Goal: Task Accomplishment & Management: Manage account settings

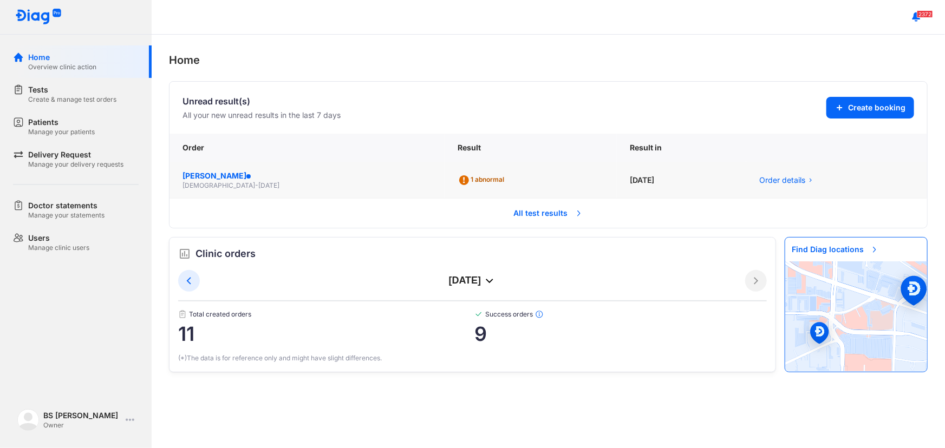
click at [201, 172] on div "NGUYỄN THỊ THÚY" at bounding box center [306, 176] width 249 height 11
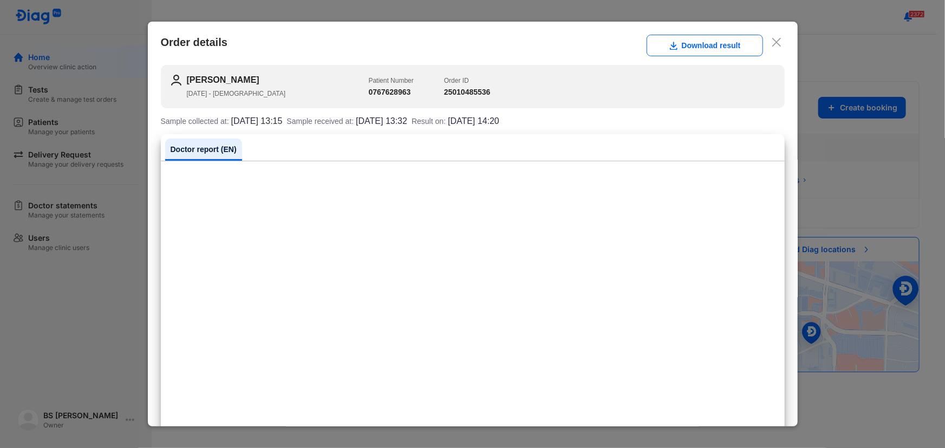
click at [204, 81] on h2 "NGUYỄN THỊ THÚY" at bounding box center [278, 80] width 182 height 13
drag, startPoint x: 772, startPoint y: 34, endPoint x: 770, endPoint y: 42, distance: 8.4
click at [771, 35] on div "Order details Download result" at bounding box center [473, 46] width 624 height 22
click at [771, 42] on icon at bounding box center [776, 42] width 11 height 11
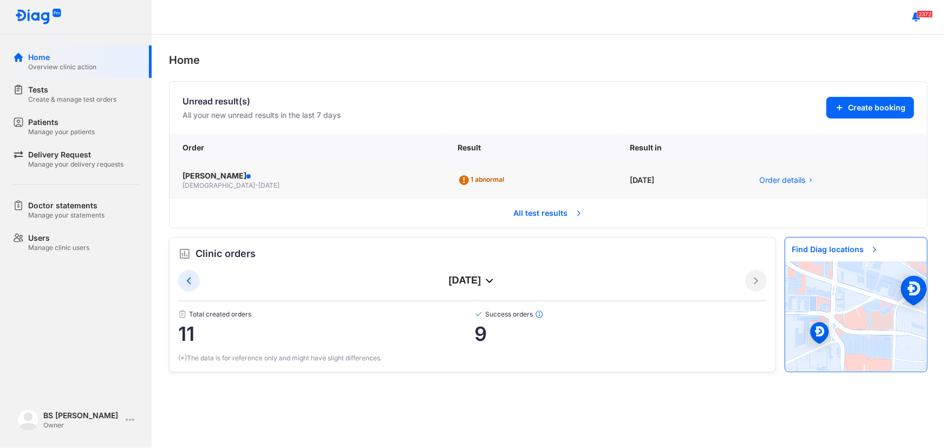
click at [195, 184] on span "female" at bounding box center [218, 185] width 73 height 8
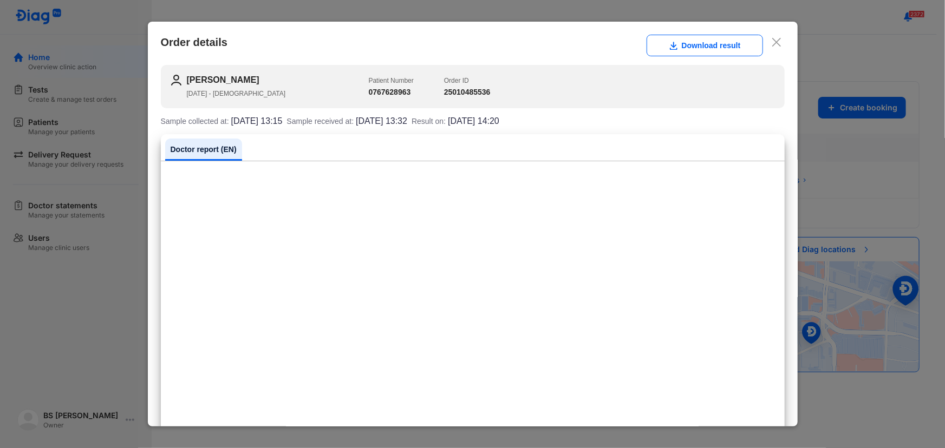
click at [68, 110] on div at bounding box center [472, 224] width 945 height 448
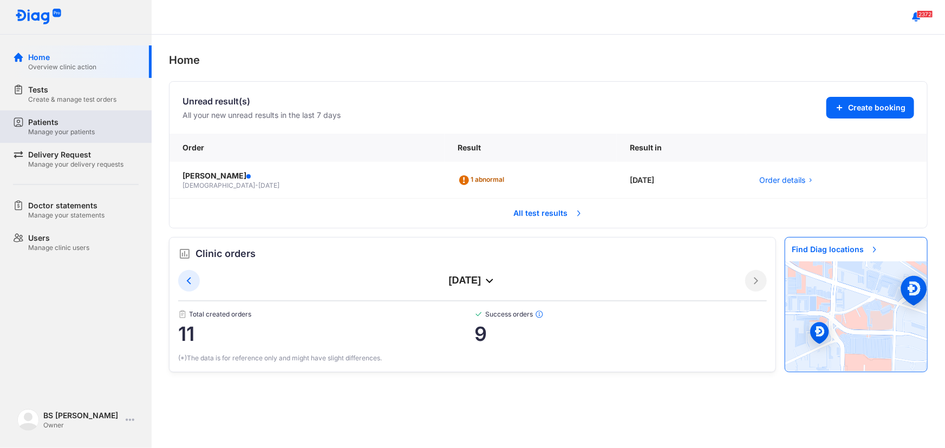
click at [63, 129] on div "Manage your patients" at bounding box center [61, 132] width 67 height 9
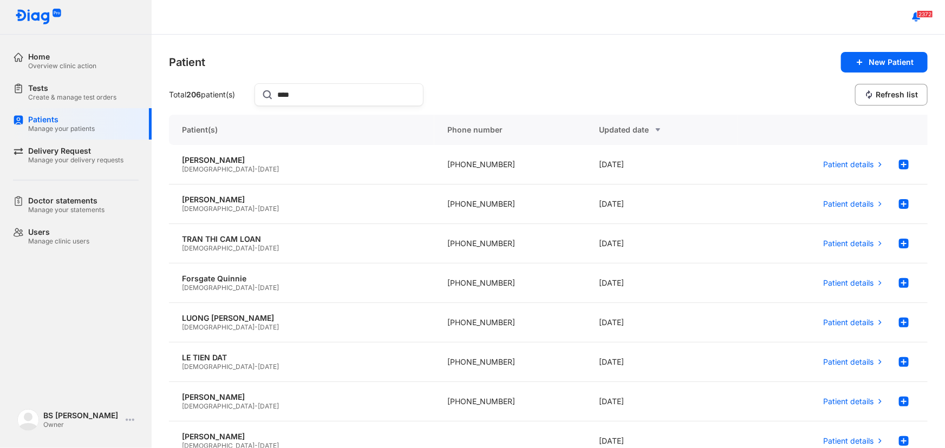
type input "****"
click at [253, 165] on div "Female - 13/09/1983" at bounding box center [301, 169] width 239 height 9
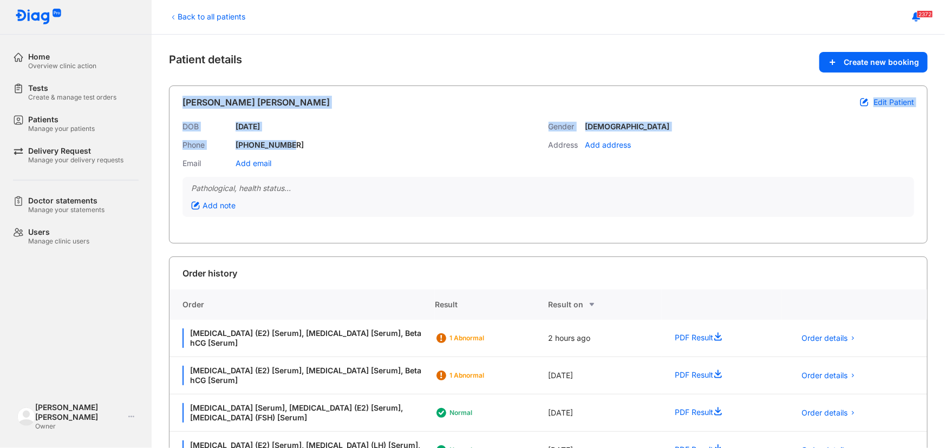
drag, startPoint x: 298, startPoint y: 147, endPoint x: 182, endPoint y: 99, distance: 125.5
click at [182, 99] on div "NGUYEN THI THUY Edit Patient DOB 13/09/1983 Gender Female Phone +84767628963 Ad…" at bounding box center [548, 165] width 758 height 158
copy div "NGUYEN THI THUY Edit Patient DOB 13/09/1983 Gender Female Phone +84767628963"
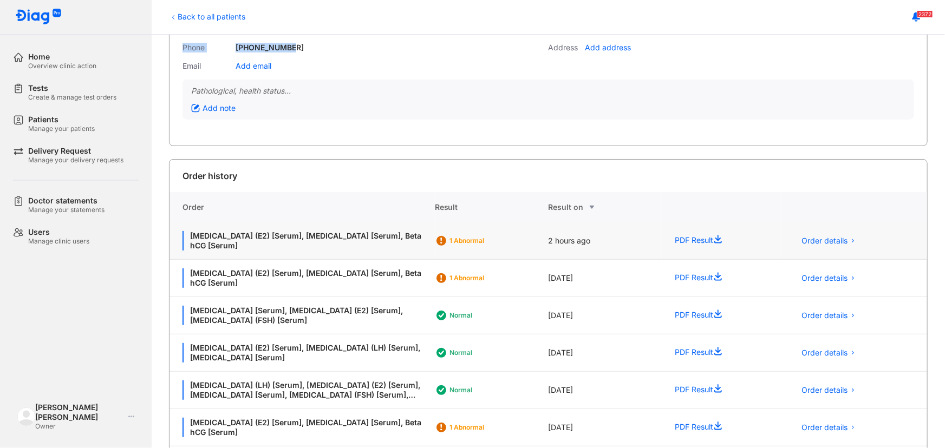
scroll to position [98, 0]
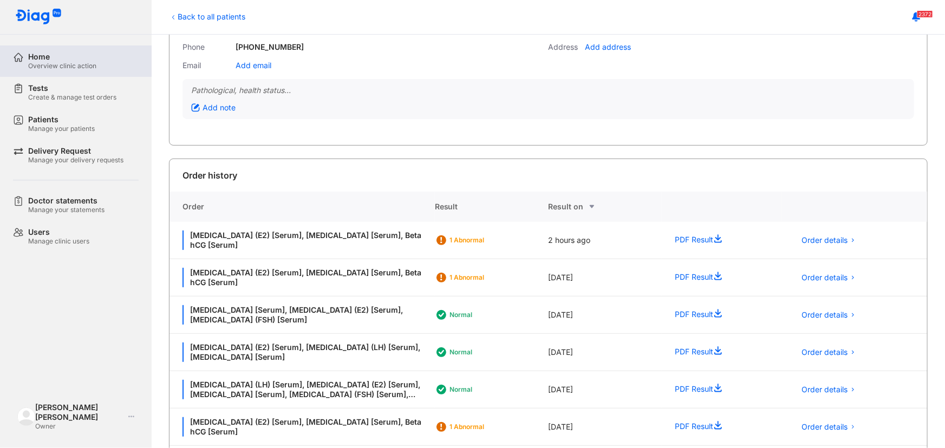
click at [89, 55] on div "Home" at bounding box center [62, 57] width 68 height 10
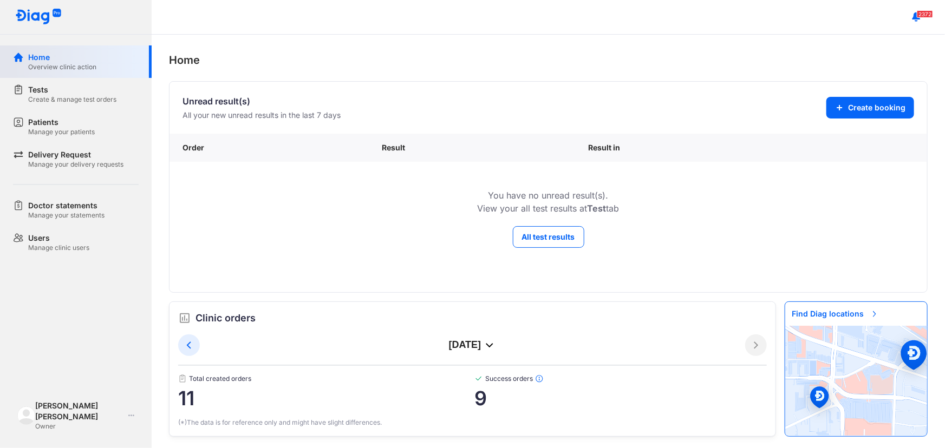
click at [76, 51] on div "Home Overview clinic action" at bounding box center [82, 61] width 139 height 32
click at [86, 63] on div "Overview clinic action" at bounding box center [62, 67] width 68 height 9
click at [46, 50] on div "Home Overview clinic action" at bounding box center [82, 61] width 139 height 32
click at [56, 68] on div "Overview clinic action" at bounding box center [62, 67] width 68 height 9
